Goal: Information Seeking & Learning: Learn about a topic

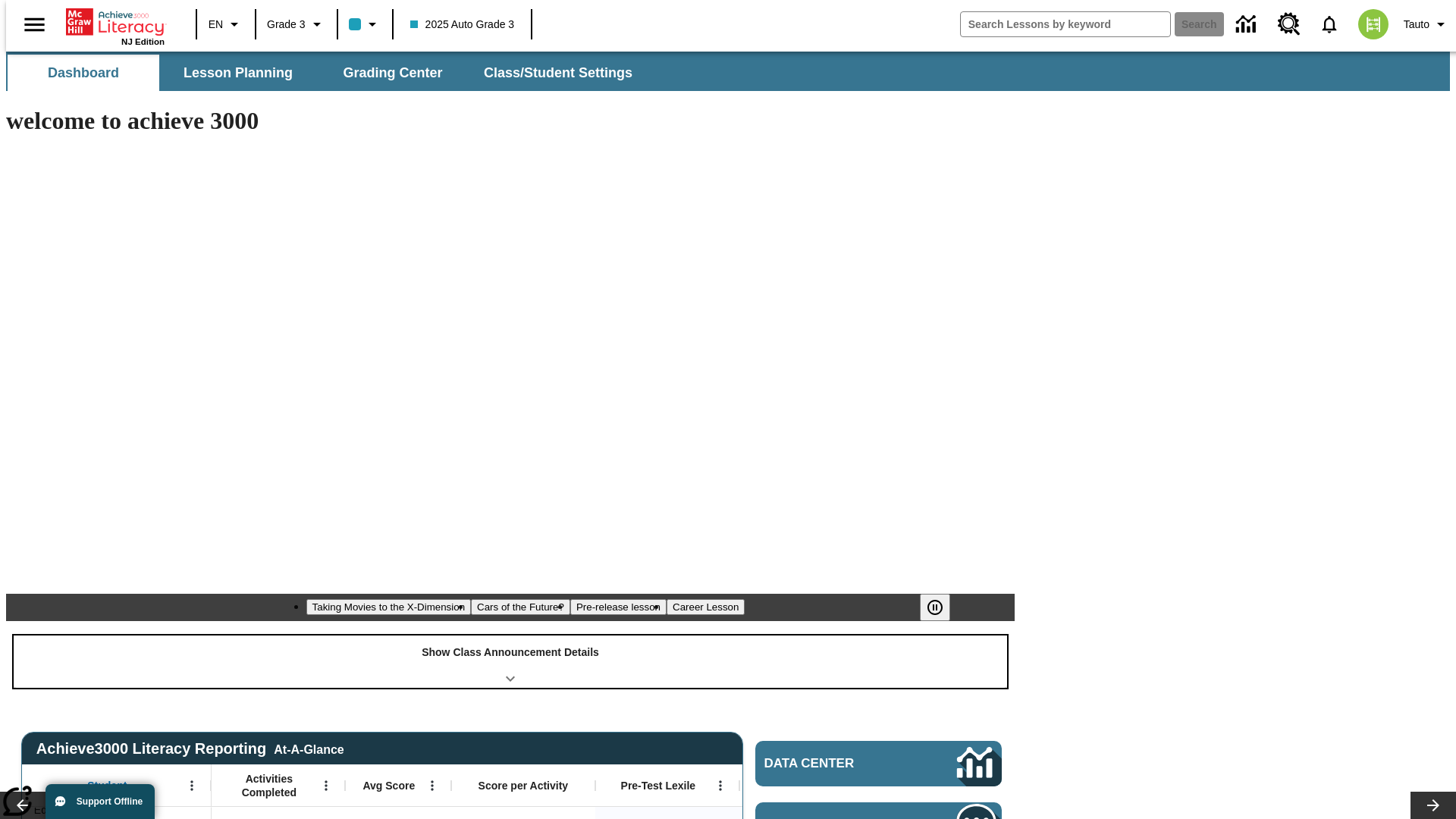
click at [510, 635] on div "Show Class Announcement Details" at bounding box center [510, 662] width 993 height 52
